Goal: Task Accomplishment & Management: Use online tool/utility

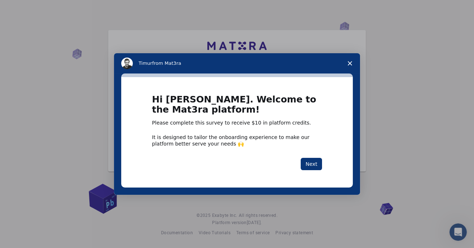
click at [347, 66] on span "Close survey" at bounding box center [349, 63] width 20 height 20
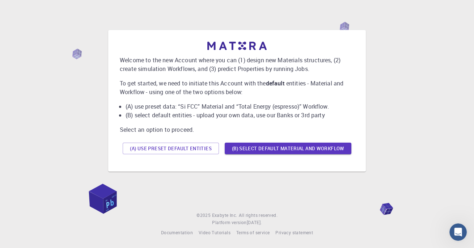
click at [210, 142] on button "(A) Use preset default entities" at bounding box center [171, 148] width 96 height 12
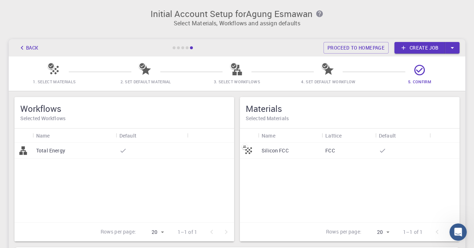
click at [162, 68] on span "2. Set Default Material" at bounding box center [145, 76] width 85 height 17
click at [441, 47] on link "Create job" at bounding box center [419, 48] width 51 height 12
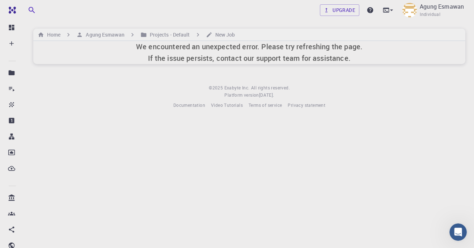
click at [343, 9] on link "Upgrade" at bounding box center [339, 10] width 39 height 12
